Goal: Book appointment/travel/reservation

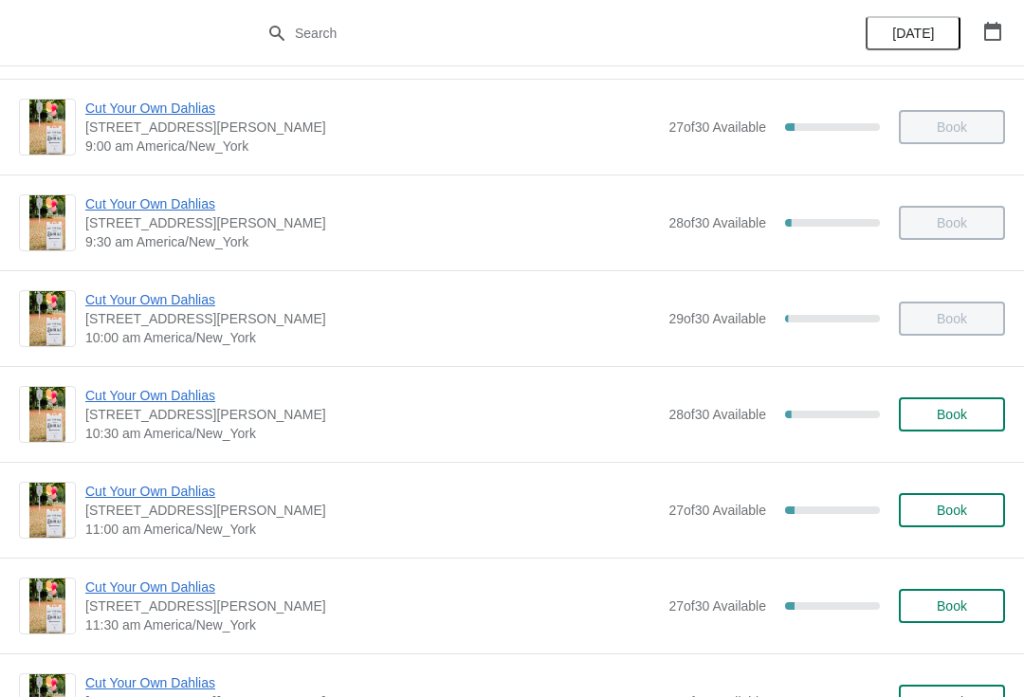
scroll to position [193, 0]
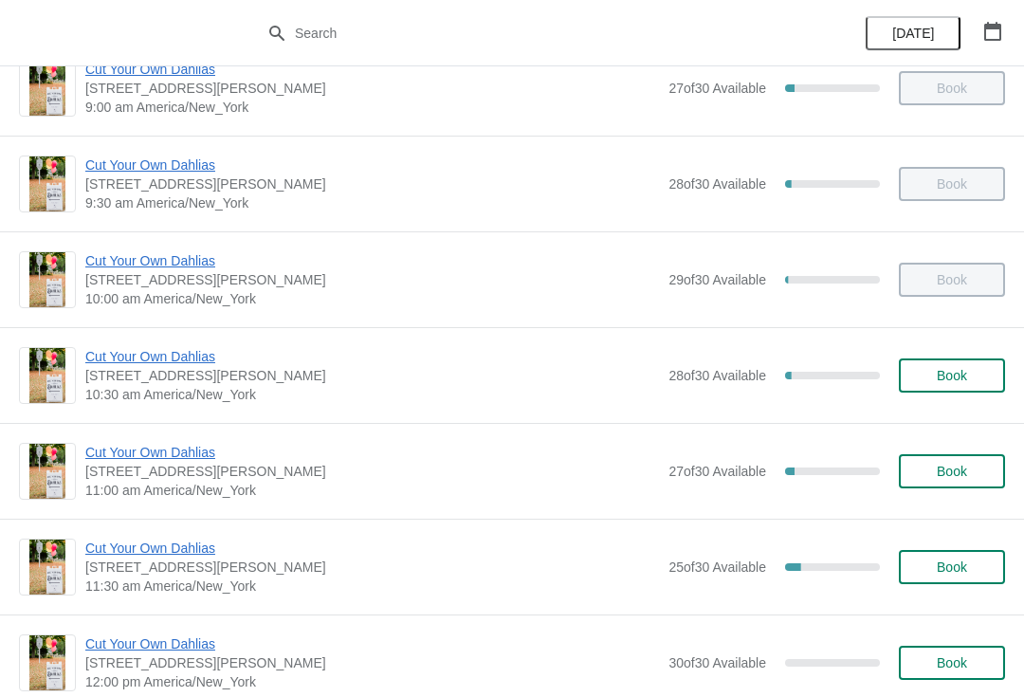
scroll to position [236, 0]
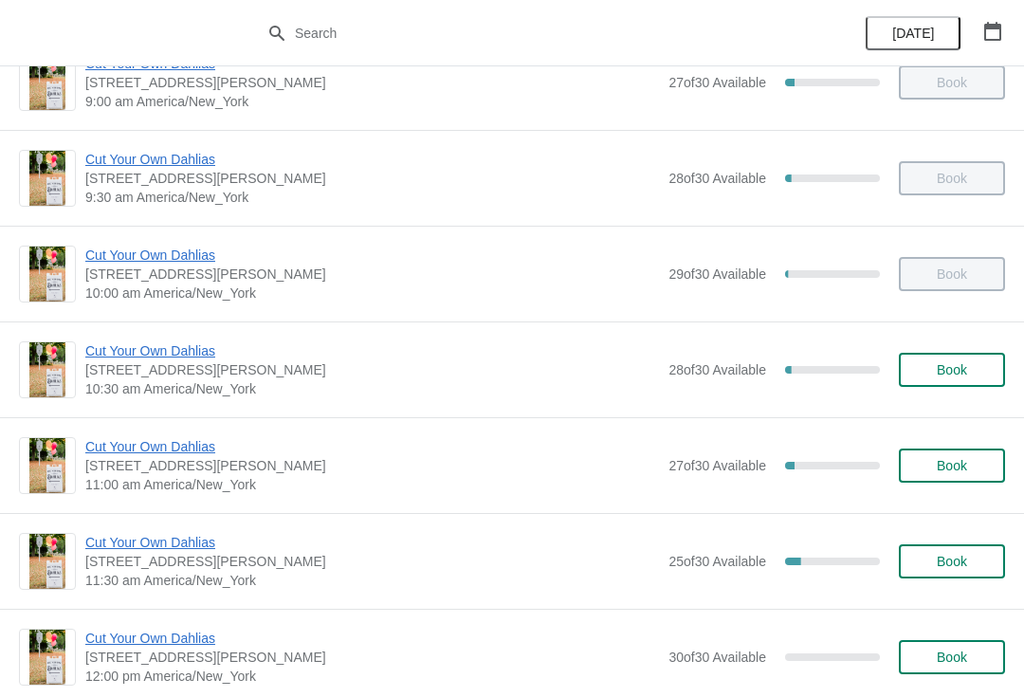
click at [175, 453] on span "Cut Your Own Dahlias" at bounding box center [372, 446] width 574 height 19
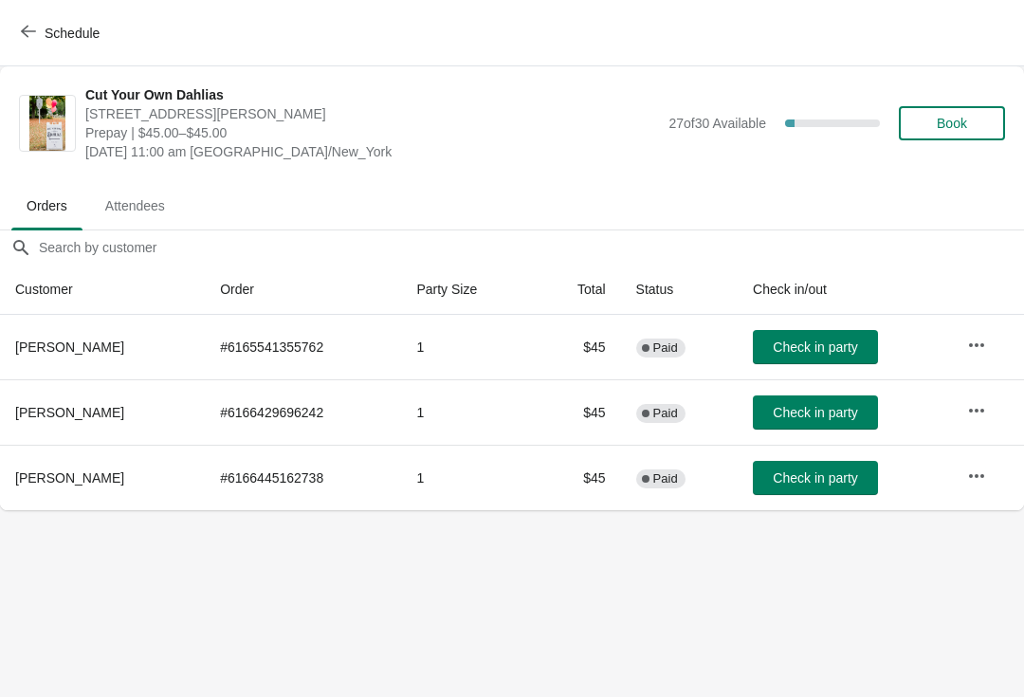
click at [844, 416] on span "Check in party" at bounding box center [815, 412] width 84 height 15
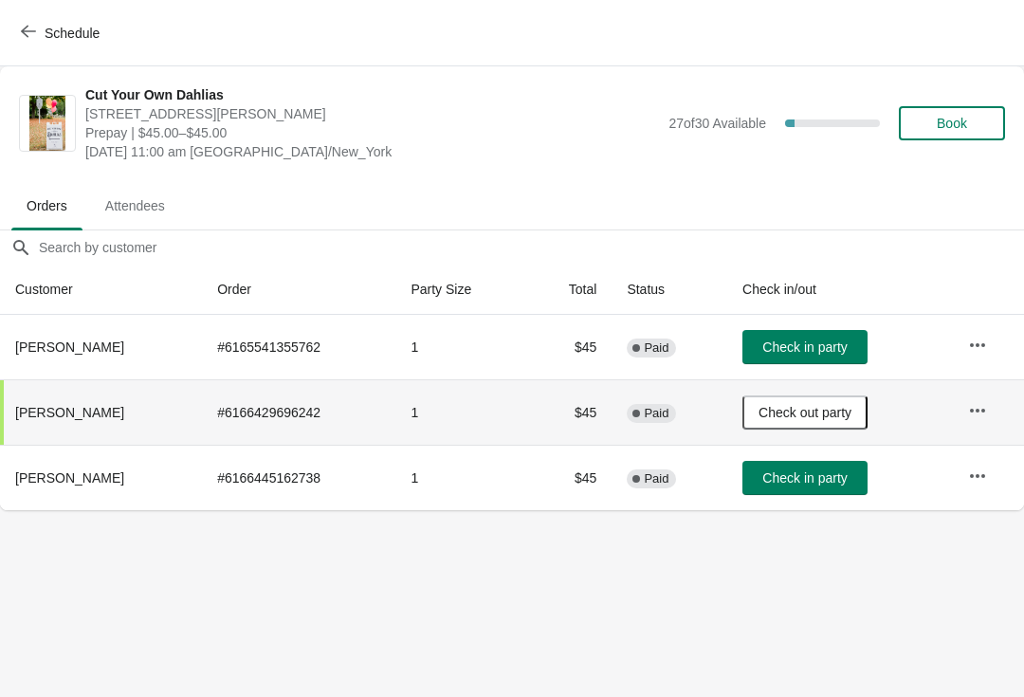
click at [830, 480] on span "Check in party" at bounding box center [805, 477] width 84 height 15
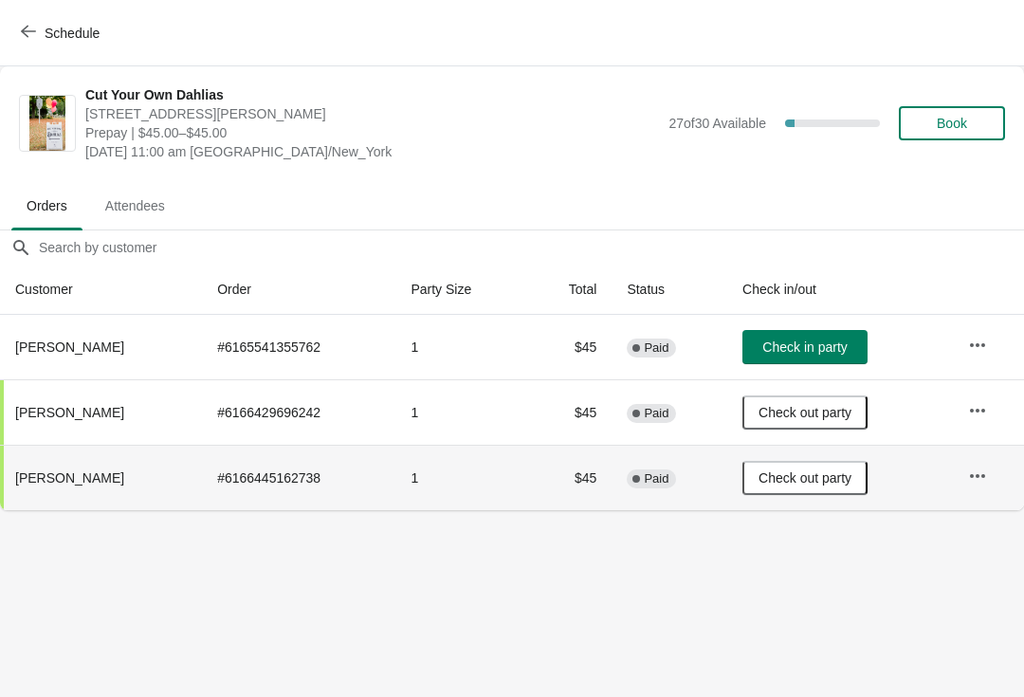
click at [90, 42] on button "Schedule" at bounding box center [61, 33] width 105 height 34
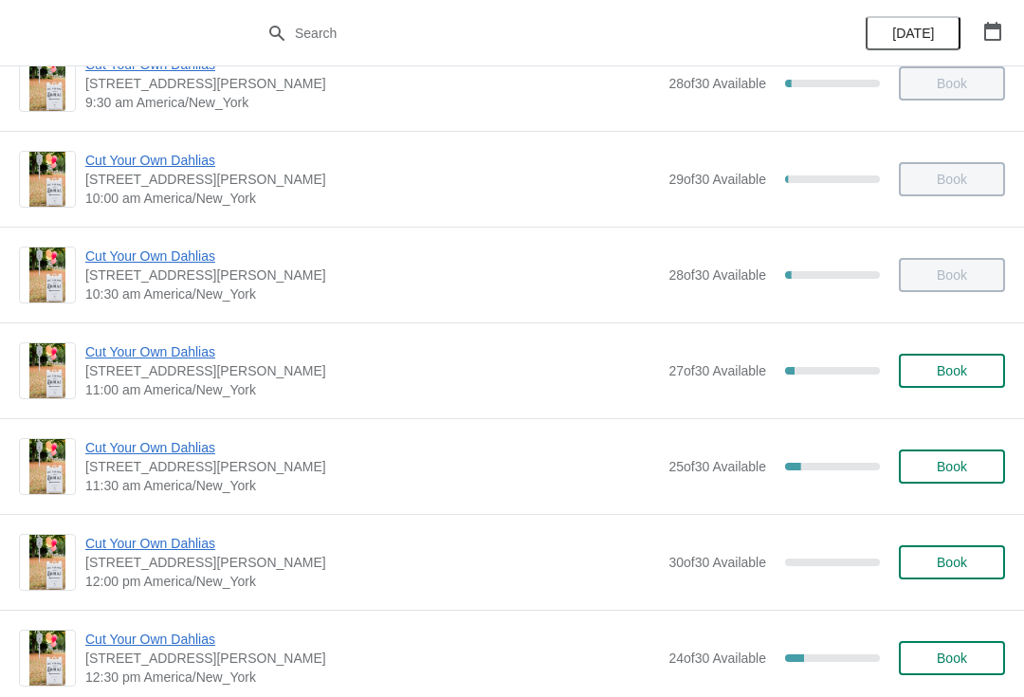
scroll to position [329, 0]
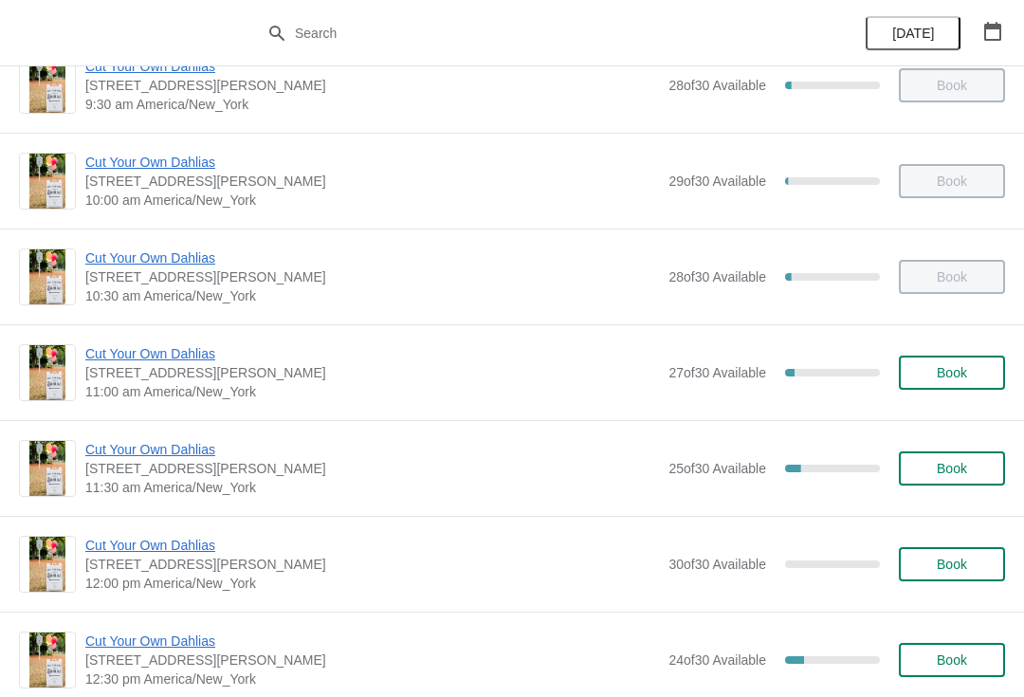
click at [229, 455] on span "Cut Your Own Dahlias" at bounding box center [372, 449] width 574 height 19
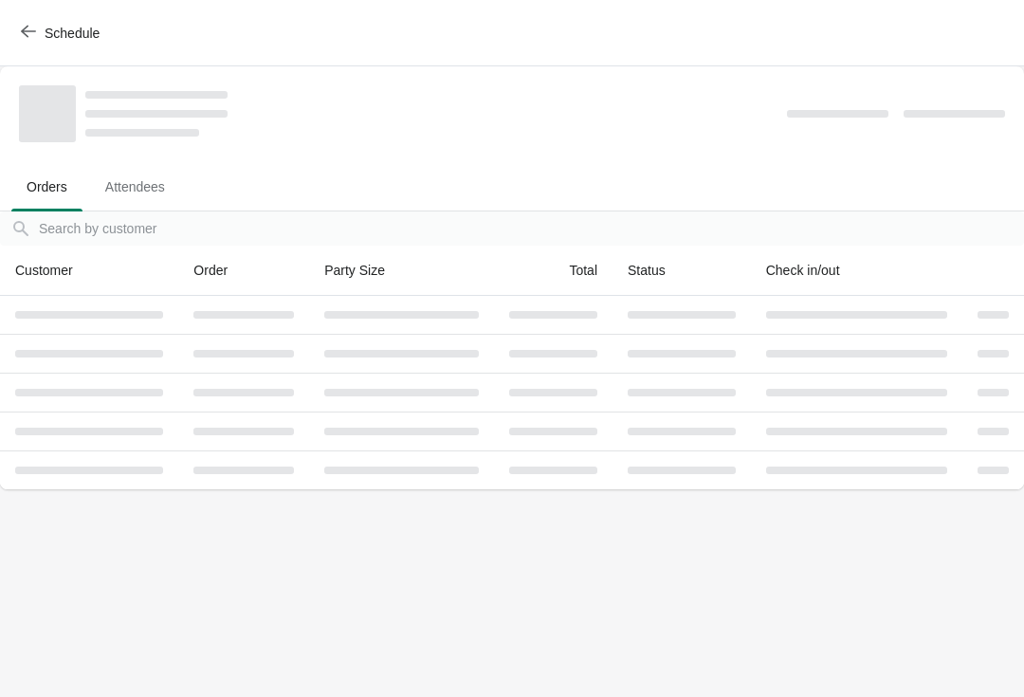
scroll to position [0, 0]
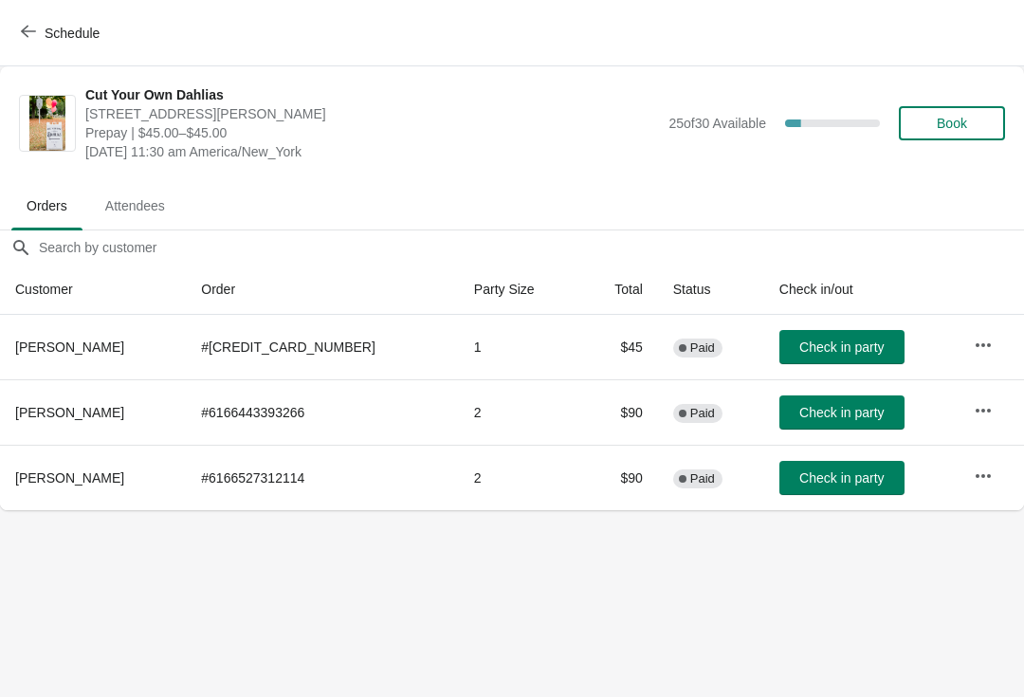
click at [32, 42] on button "Schedule" at bounding box center [61, 33] width 105 height 34
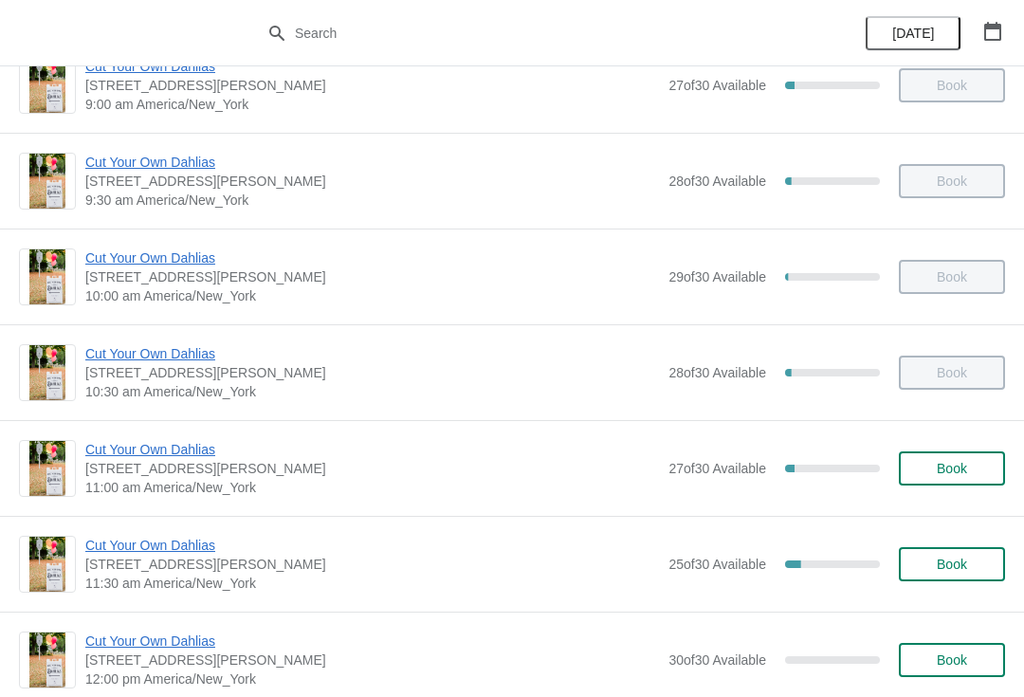
scroll to position [238, 0]
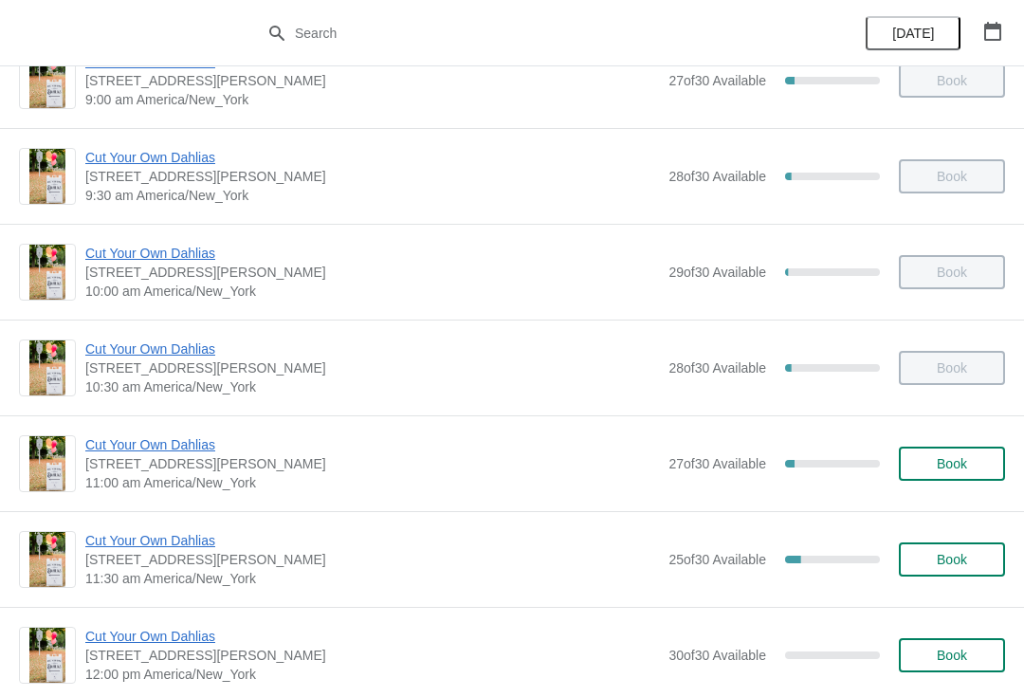
click at [184, 452] on span "Cut Your Own Dahlias" at bounding box center [372, 444] width 574 height 19
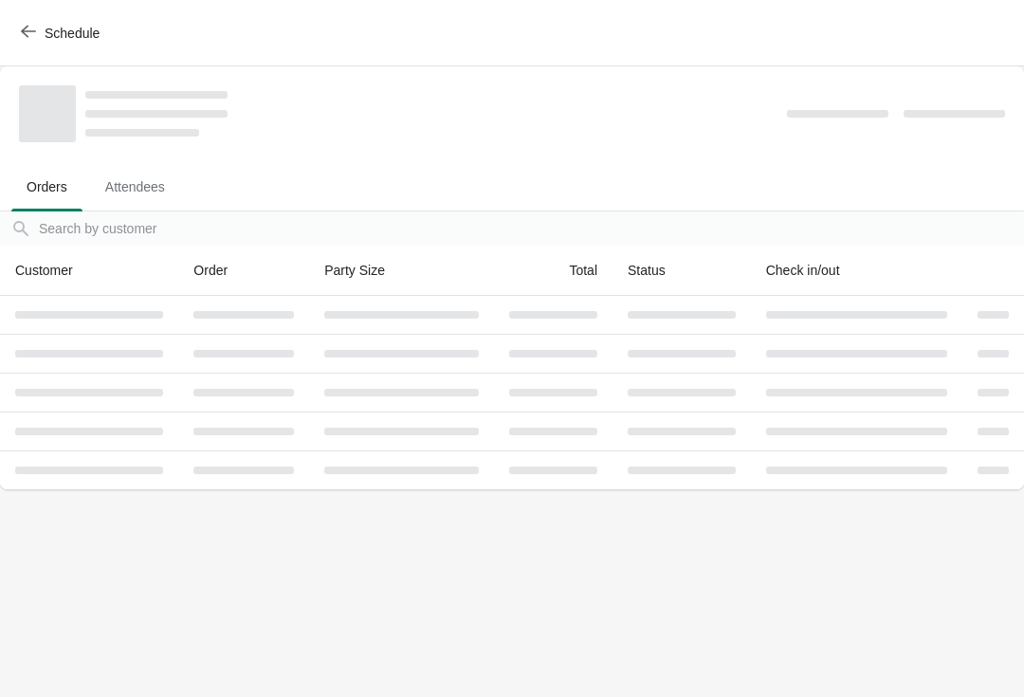
scroll to position [0, 0]
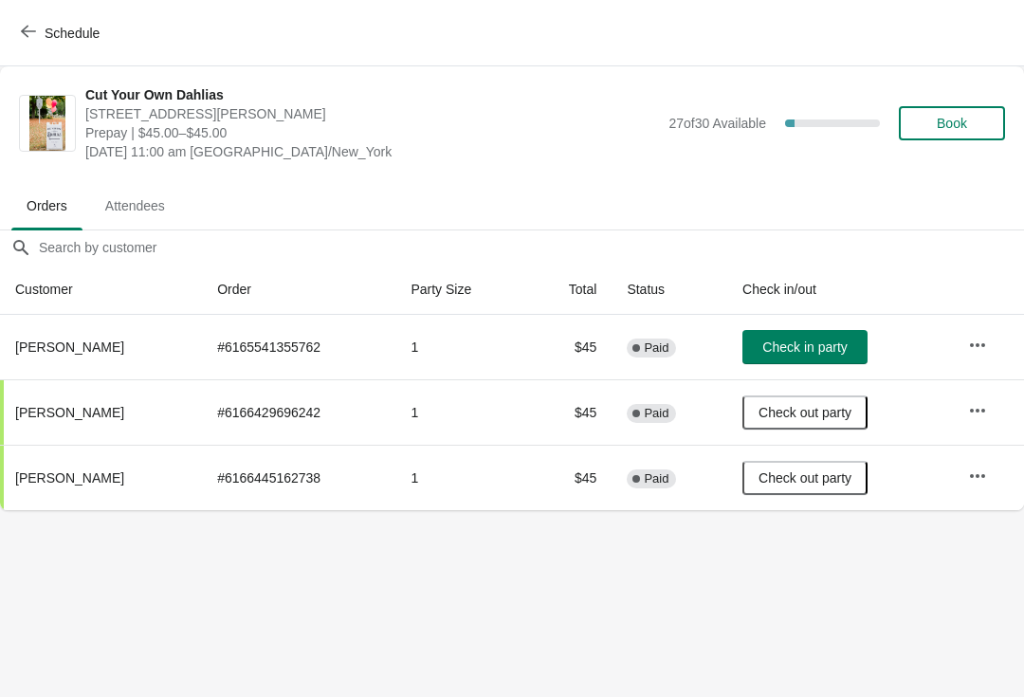
click at [804, 349] on span "Check in party" at bounding box center [805, 347] width 84 height 15
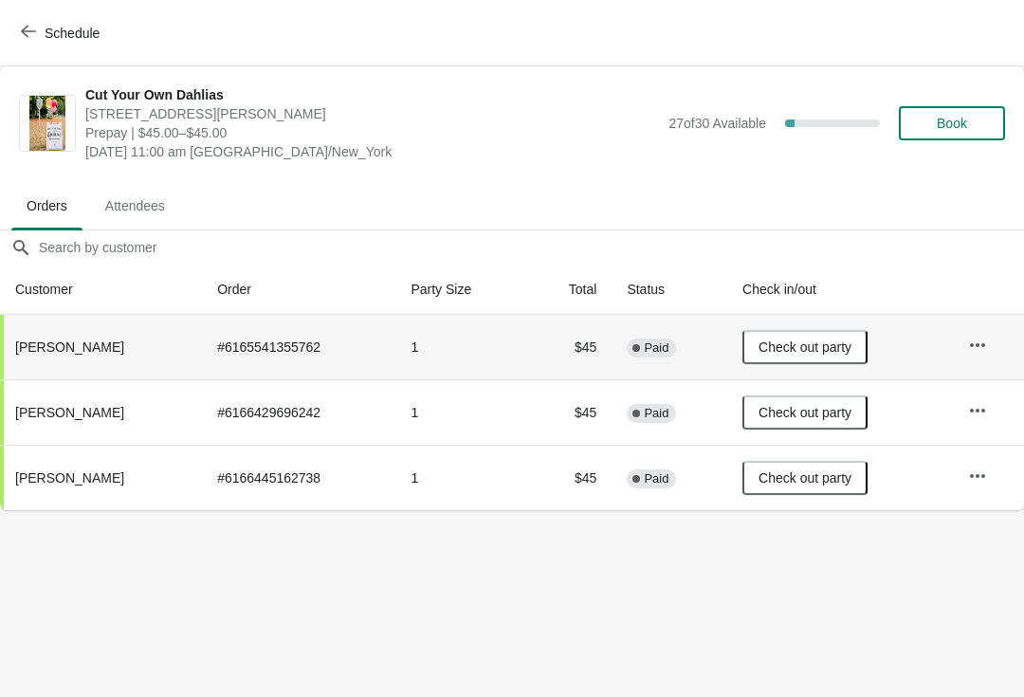
click at [45, 44] on button "Schedule" at bounding box center [61, 33] width 105 height 34
